Goal: Task Accomplishment & Management: Use online tool/utility

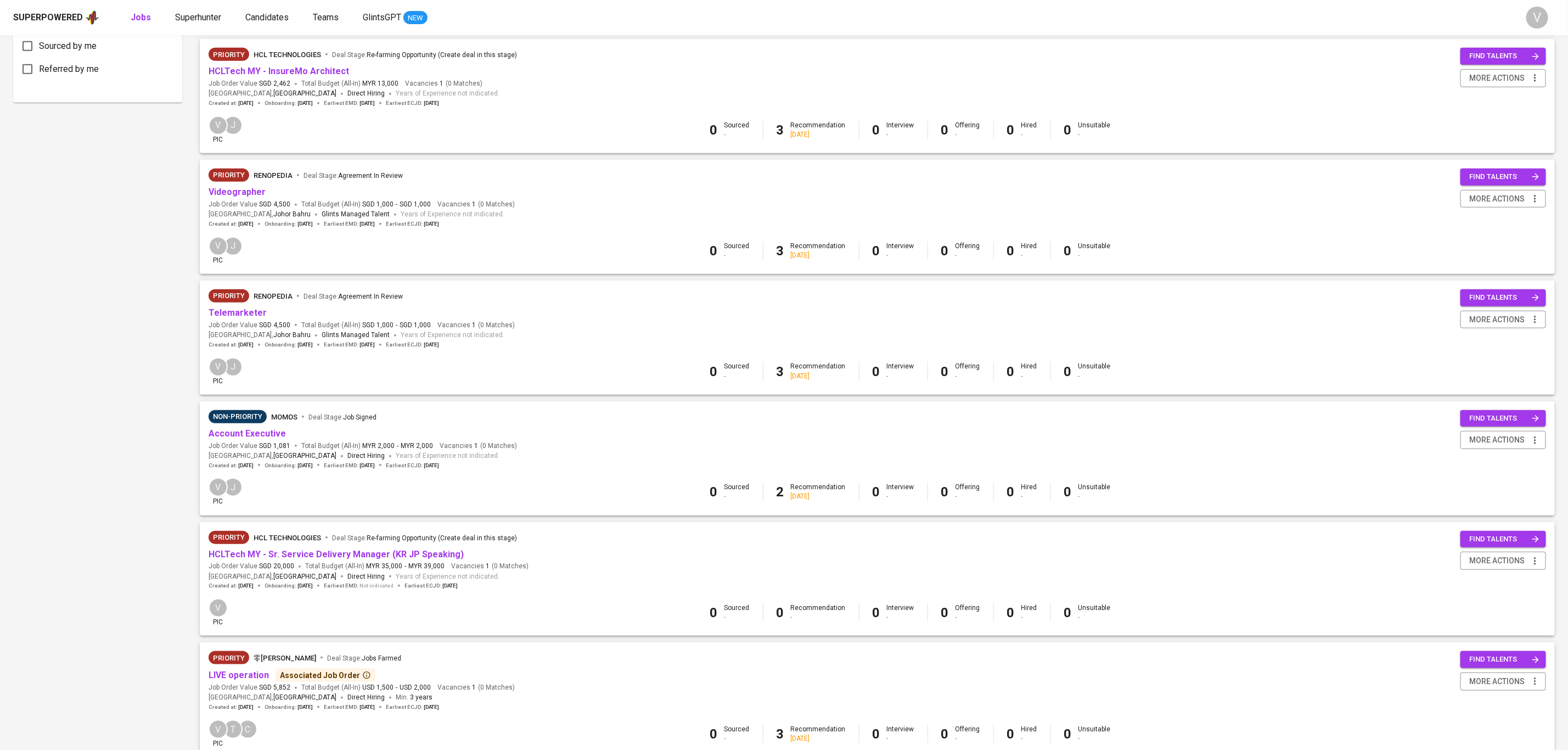
scroll to position [684, 0]
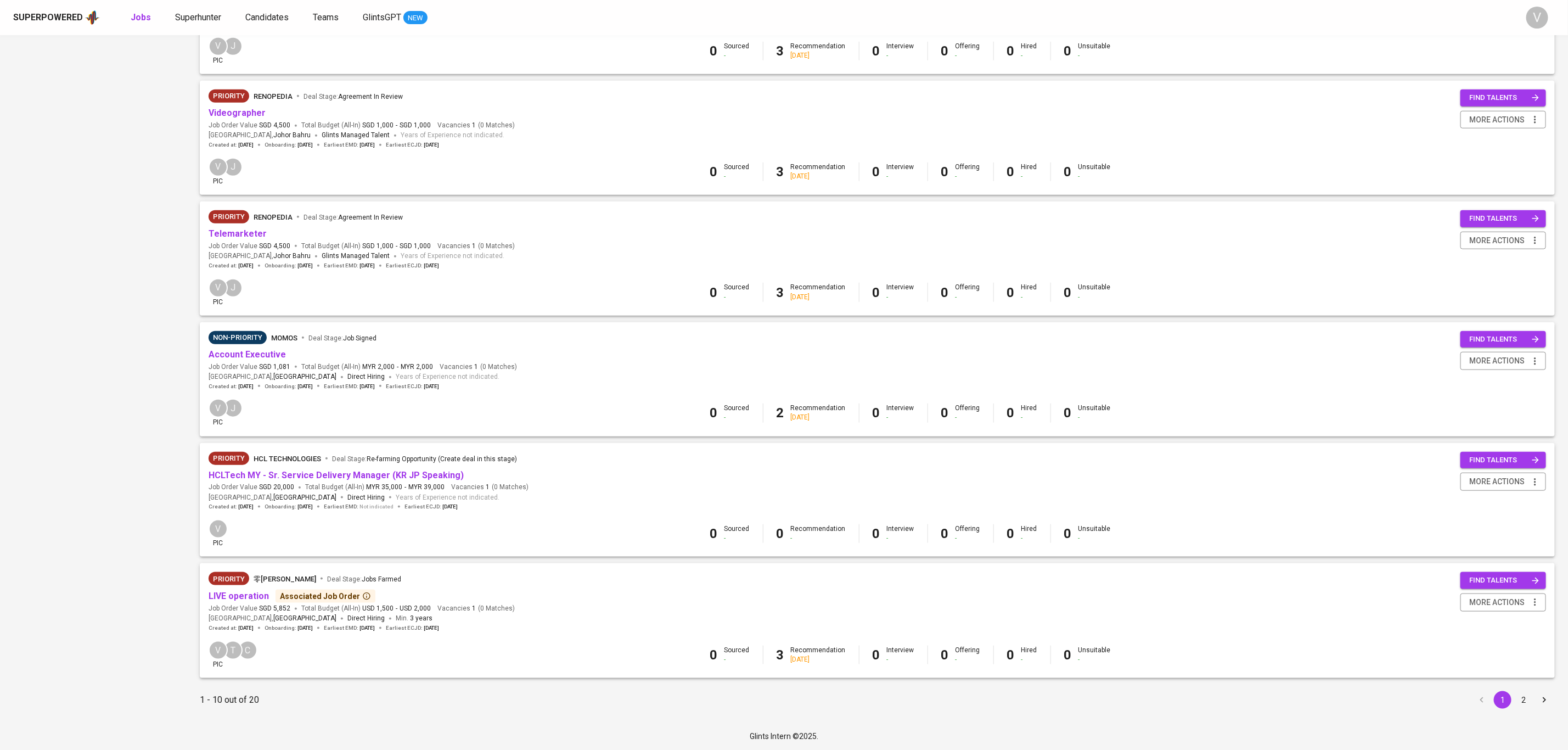
click at [1518, 700] on button "2" at bounding box center [1524, 700] width 18 height 18
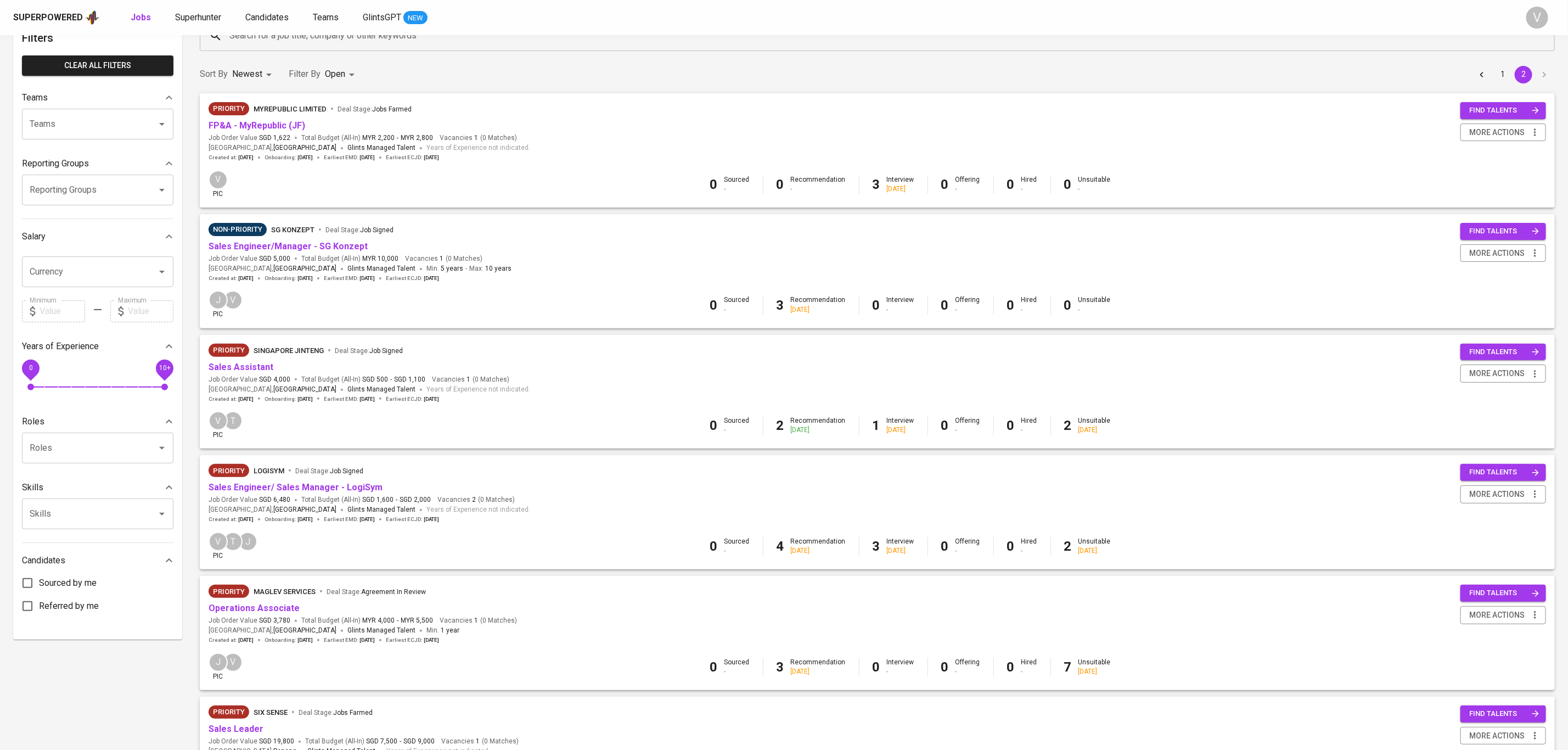
scroll to position [82, 0]
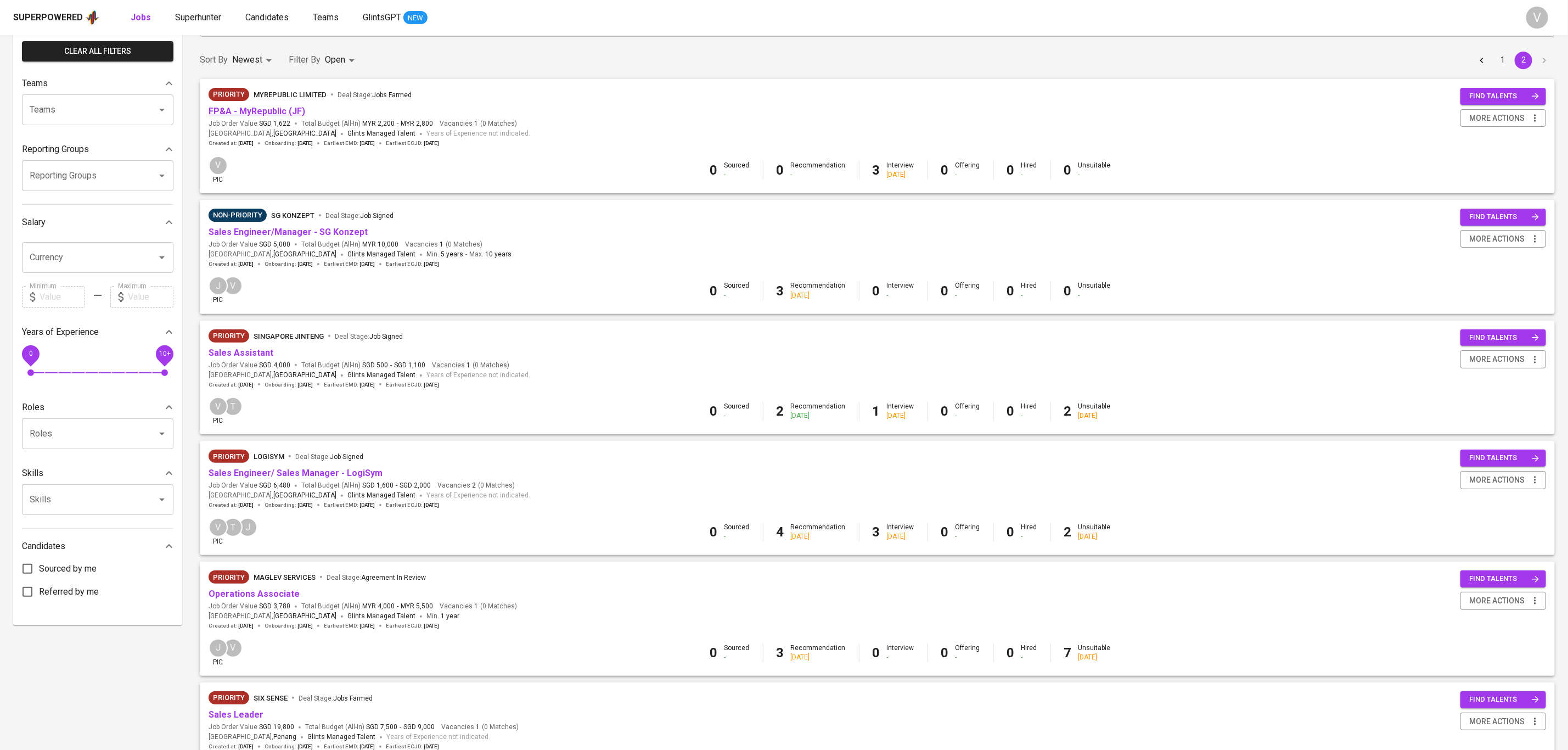
click at [280, 111] on link "FP&A - MyRepublic (JF)" at bounding box center [257, 111] width 96 height 10
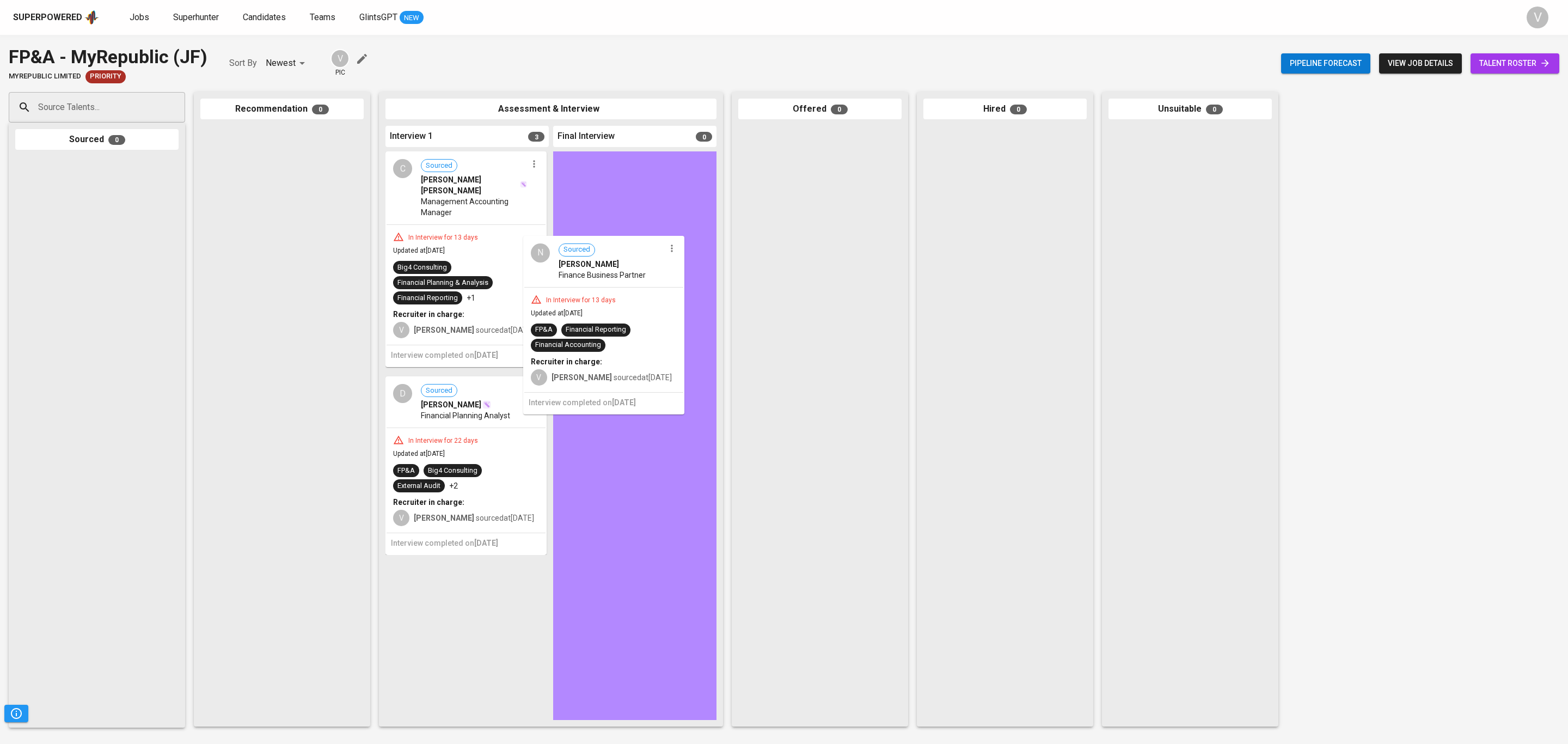
drag, startPoint x: 445, startPoint y: 416, endPoint x: 586, endPoint y: 292, distance: 187.8
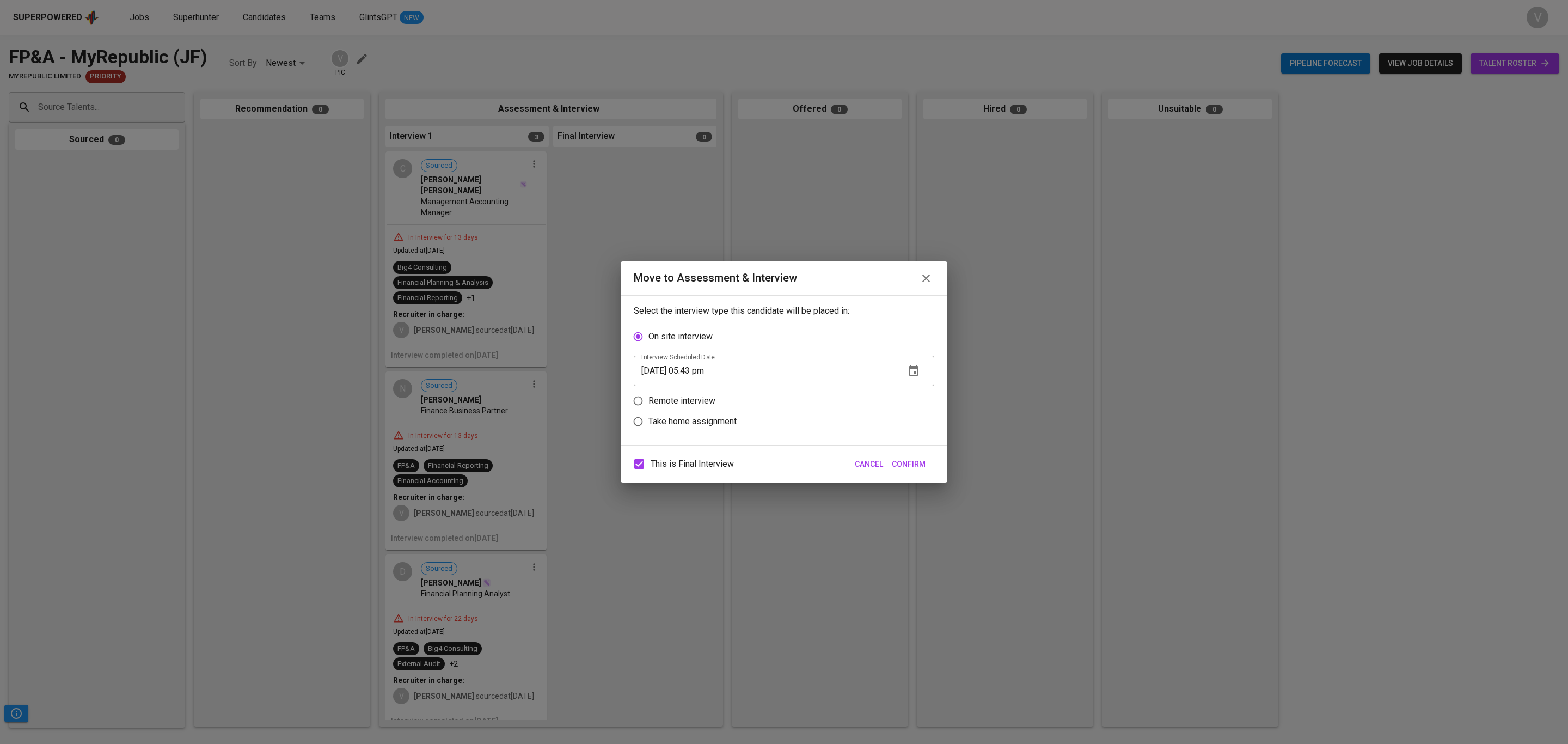
click at [701, 368] on input "09/09/2025 05:43 pm" at bounding box center [765, 371] width 262 height 30
click at [914, 373] on icon "button" at bounding box center [914, 370] width 10 height 11
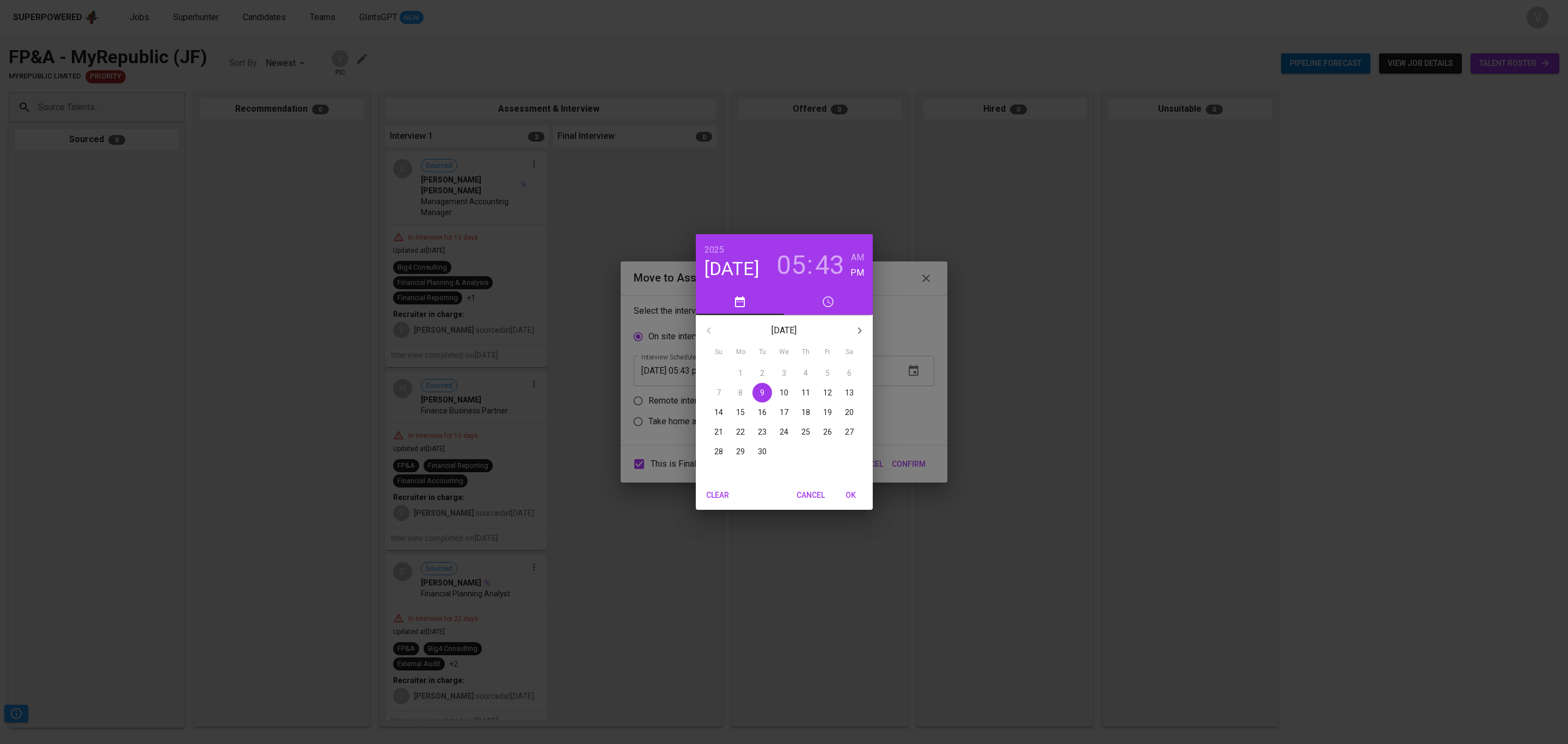
click at [736, 414] on p "15" at bounding box center [740, 412] width 9 height 11
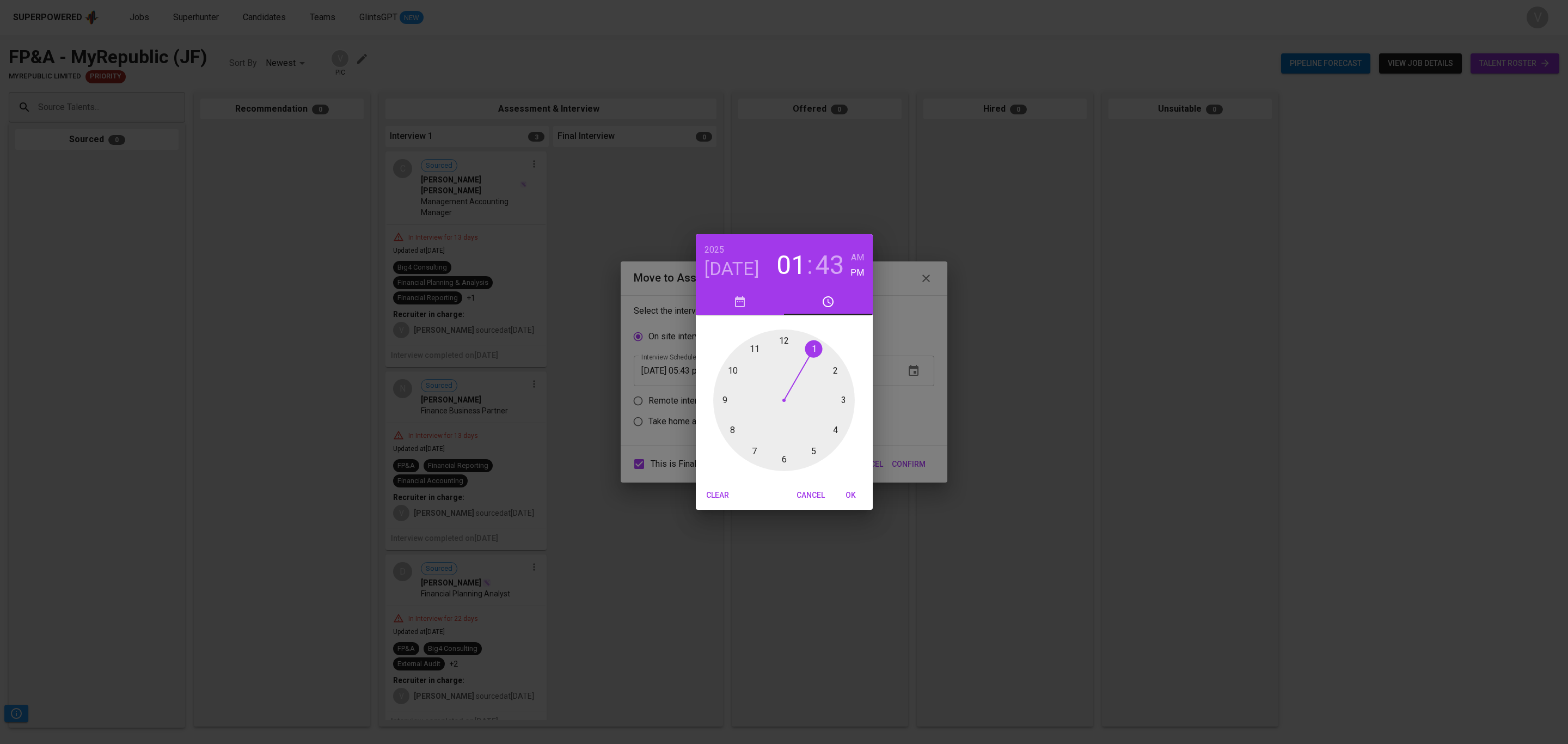
drag, startPoint x: 816, startPoint y: 450, endPoint x: 803, endPoint y: 352, distance: 98.9
click at [803, 352] on div at bounding box center [784, 400] width 142 height 142
click at [784, 340] on div at bounding box center [784, 400] width 142 height 142
type input "09/15/2025 01:00 pm"
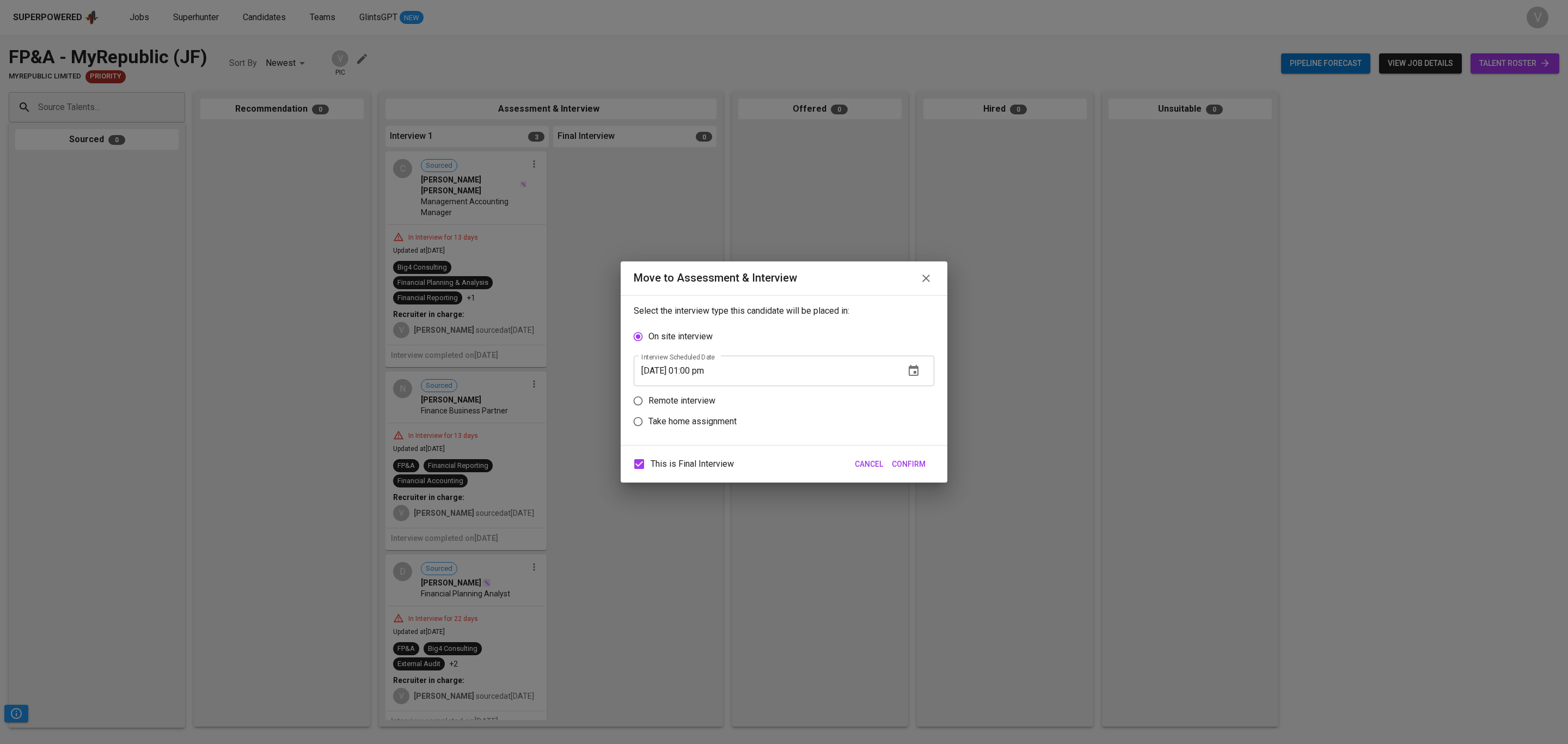
click at [926, 466] on button "Confirm" at bounding box center [909, 464] width 43 height 20
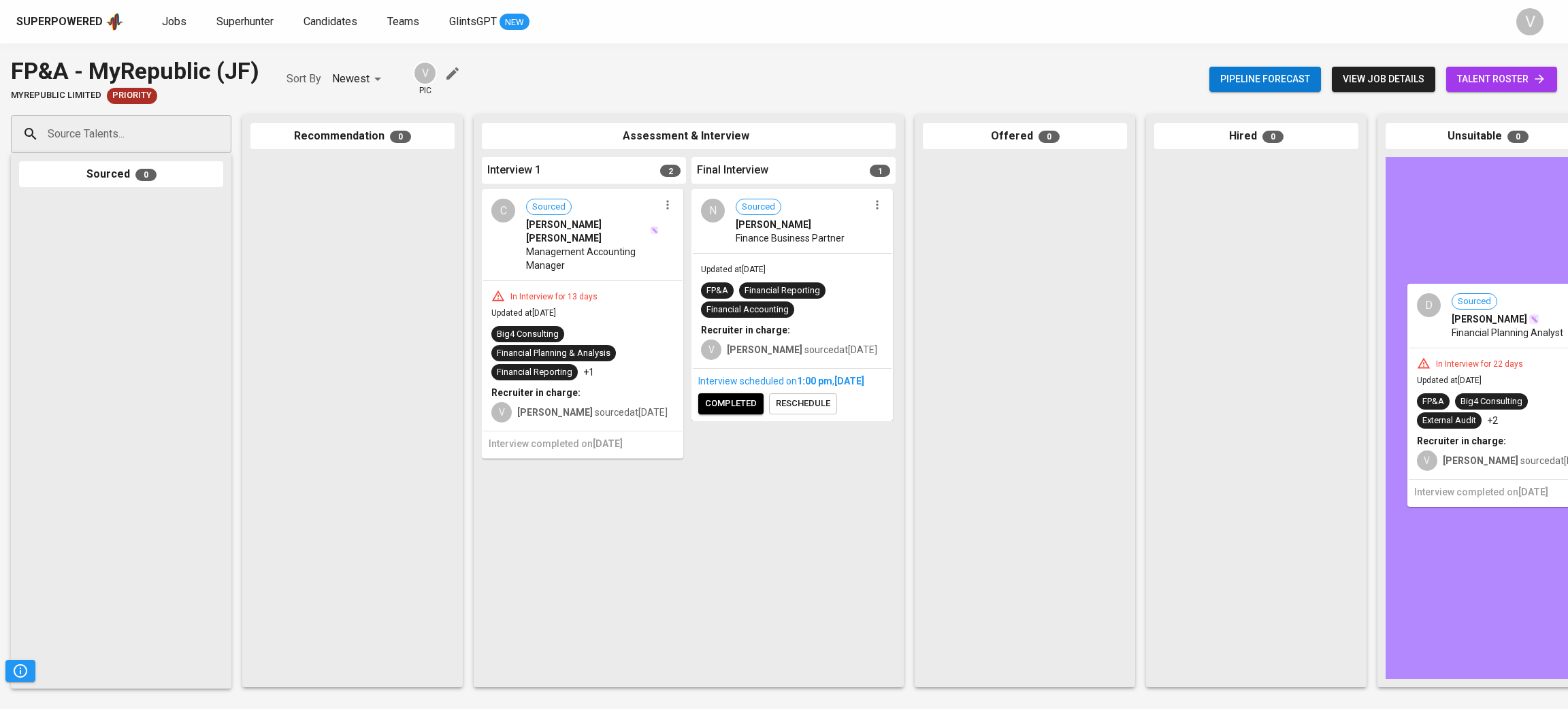
drag, startPoint x: 565, startPoint y: 501, endPoint x: 1495, endPoint y: 336, distance: 944.5
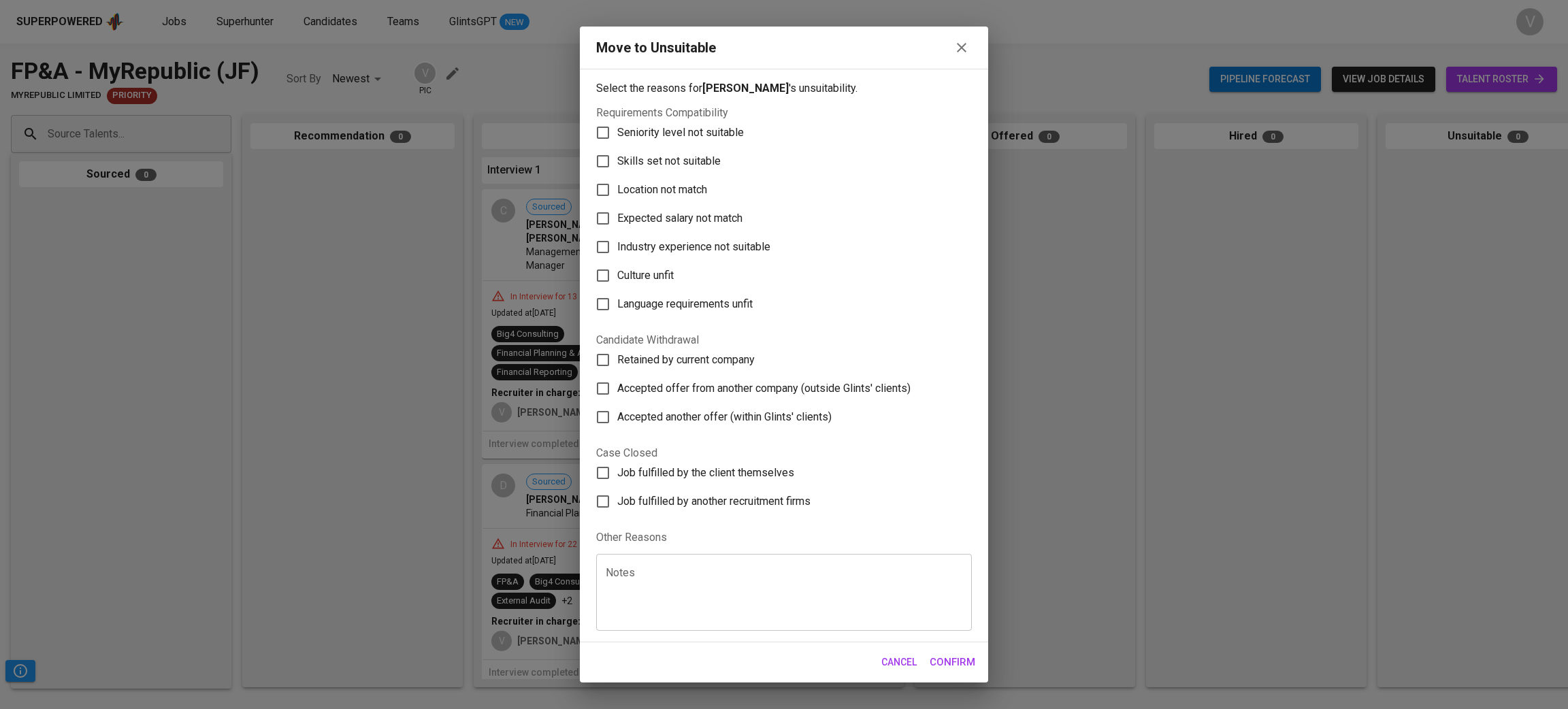
click at [673, 165] on span "Skills set not suitable" at bounding box center [669, 161] width 103 height 16
click at [617, 165] on input "Skills set not suitable" at bounding box center [603, 161] width 29 height 29
checkbox input "true"
click at [951, 655] on span "Confirm" at bounding box center [953, 662] width 46 height 17
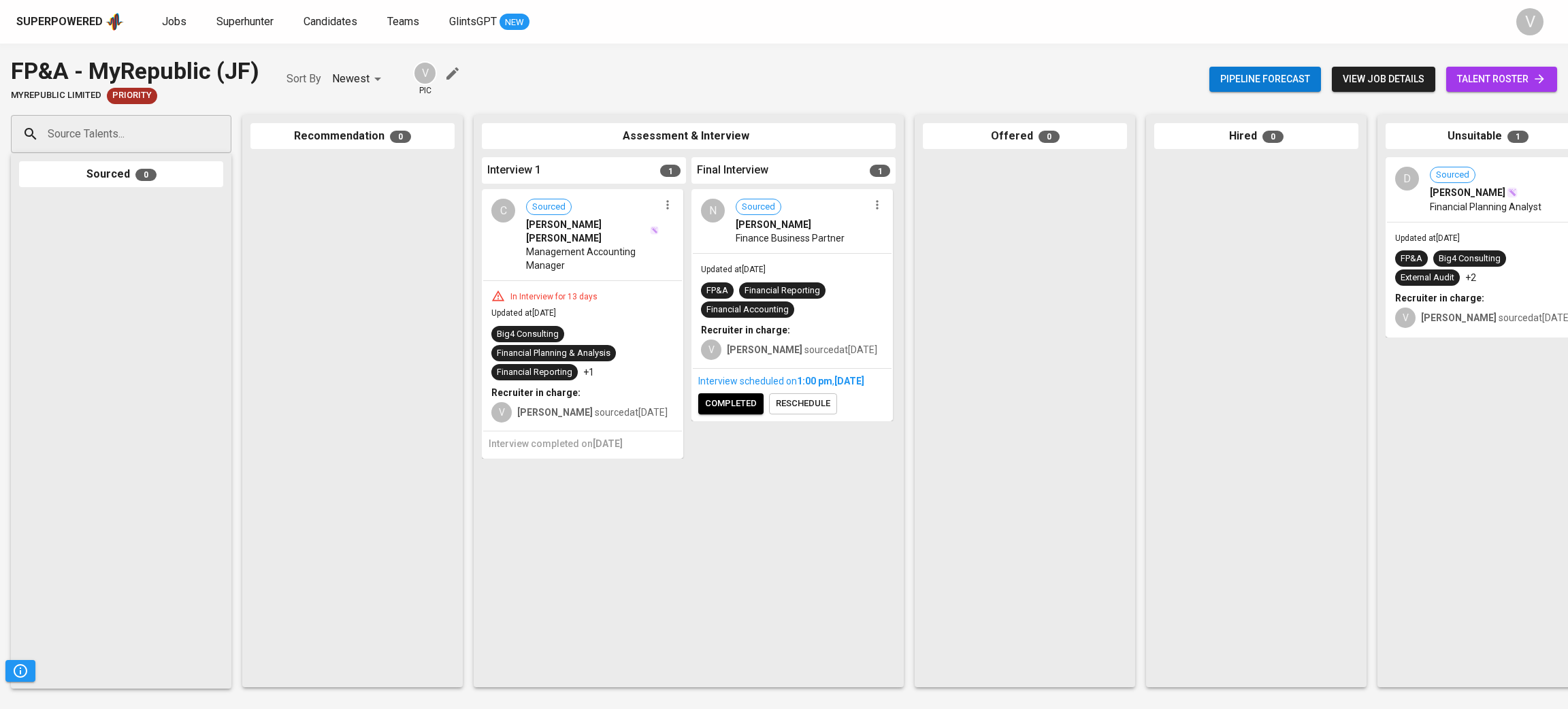
click at [116, 138] on input "Source Talents..." at bounding box center [116, 134] width 143 height 26
click at [121, 297] on div at bounding box center [121, 438] width 204 height 485
drag, startPoint x: 332, startPoint y: 287, endPoint x: 458, endPoint y: 279, distance: 126.3
click at [334, 285] on div at bounding box center [352, 418] width 204 height 522
type input "farahah"
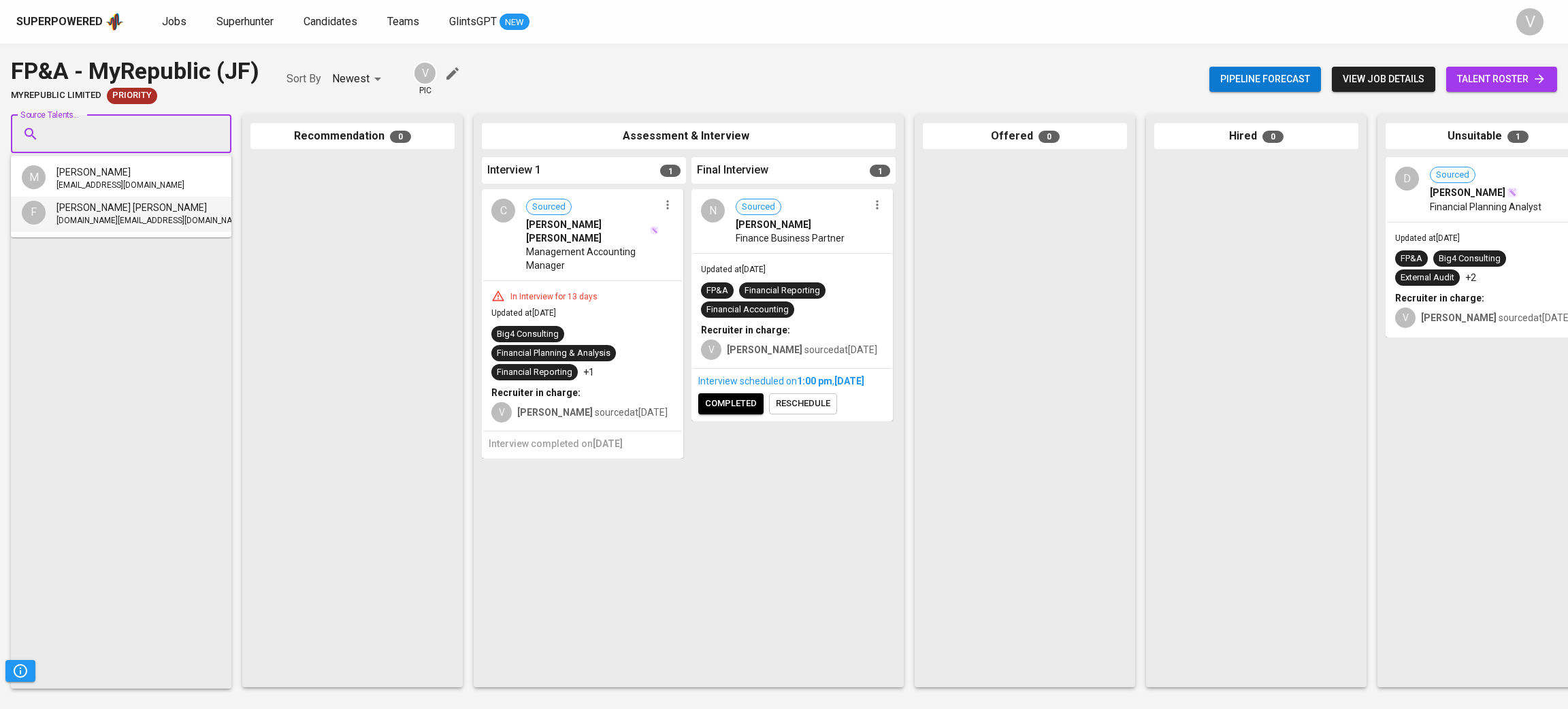
click at [1003, 81] on div "FP&A - MyRepublic (JF) MyRepublic Limited Priority Sort By Newest NEWEST V pic …" at bounding box center [784, 79] width 1568 height 49
